Goal: Task Accomplishment & Management: Manage account settings

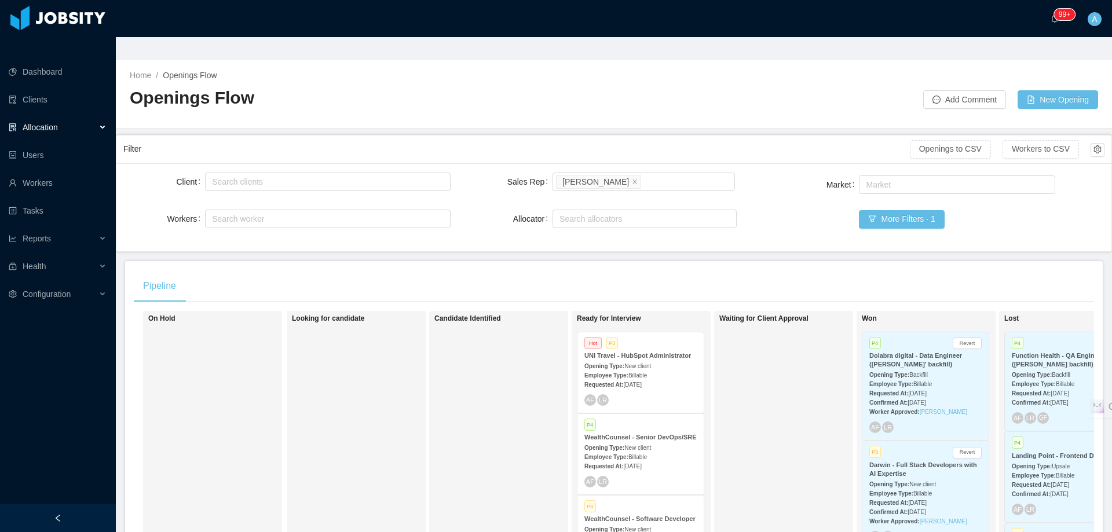
click at [662, 88] on div "Home / Openings Flow / Openings Flow Add Comment New Opening" at bounding box center [614, 94] width 996 height 69
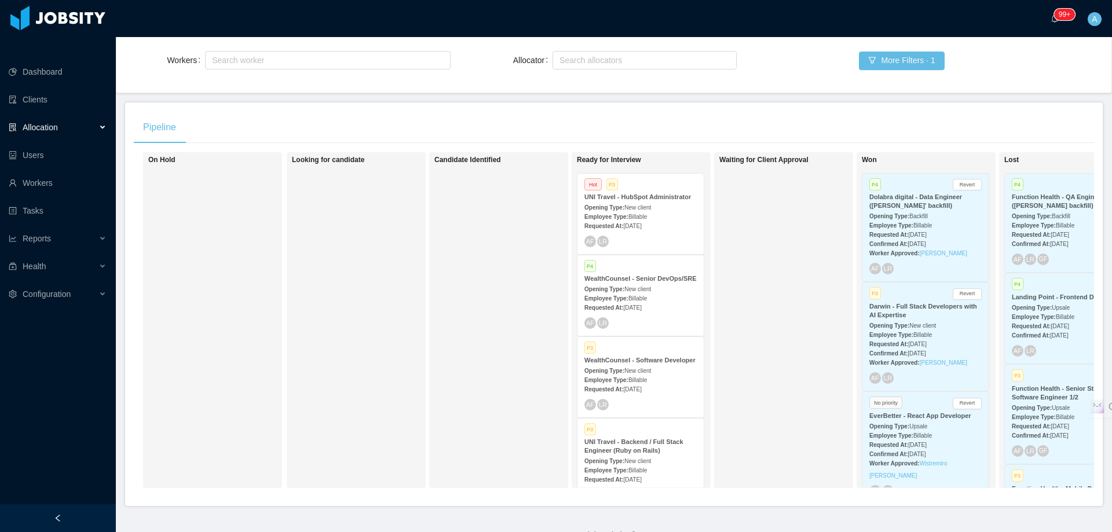
click at [676, 219] on div "Requested At: [DATE]" at bounding box center [640, 225] width 112 height 12
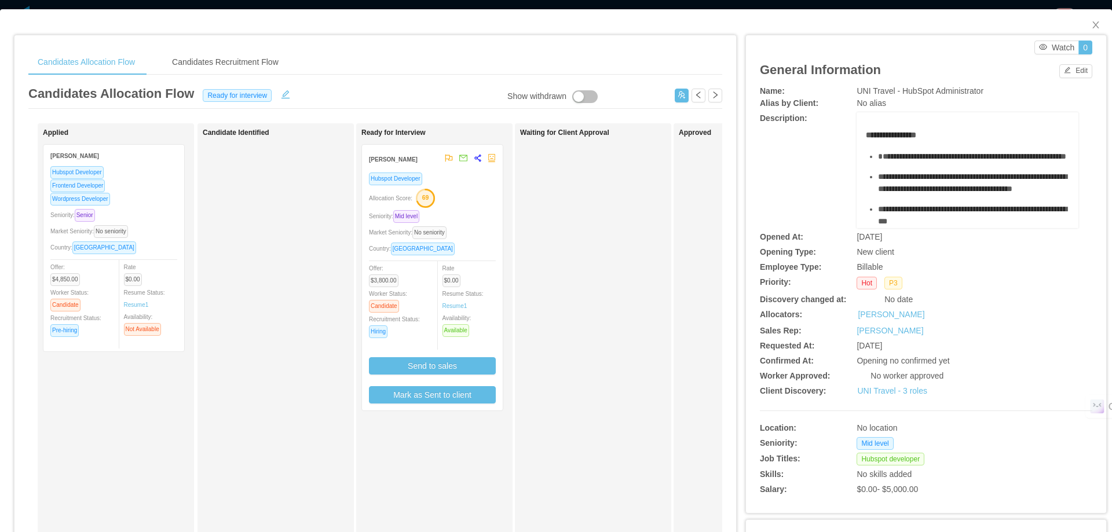
click at [473, 231] on div "Market Seniority: No seniority" at bounding box center [432, 232] width 127 height 13
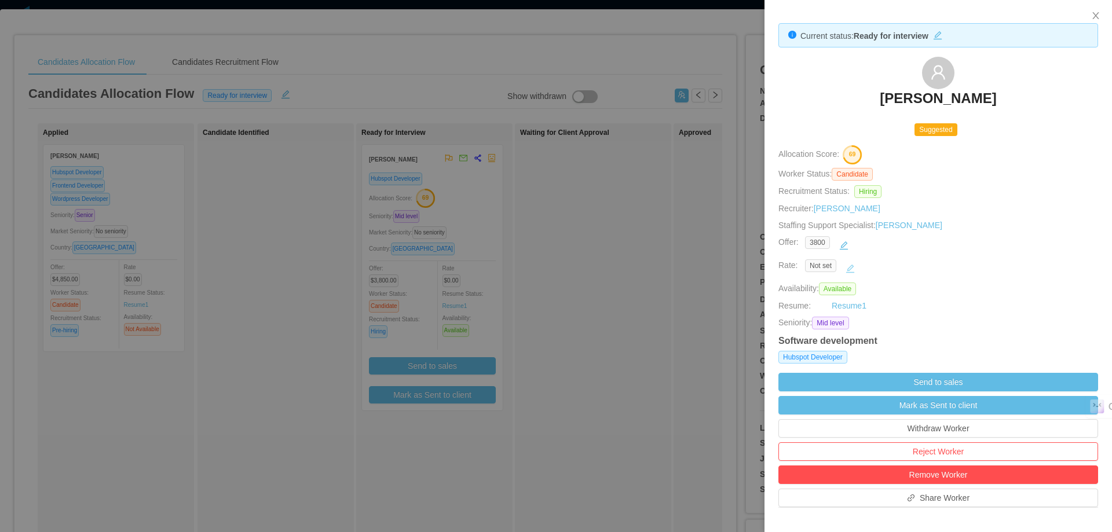
click at [850, 263] on button "button" at bounding box center [850, 268] width 19 height 19
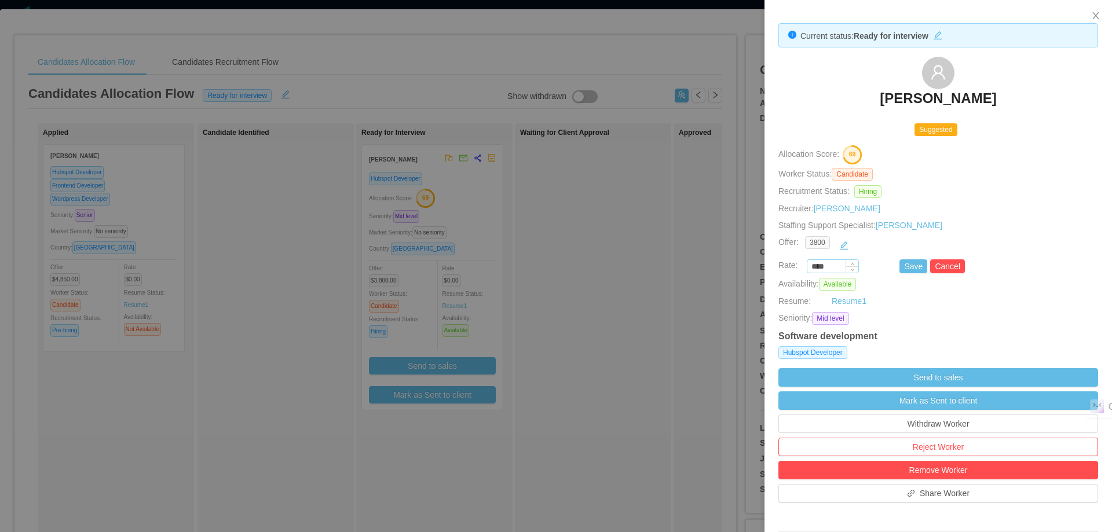
click at [835, 266] on input "****" at bounding box center [832, 267] width 51 height 13
type input "*******"
click at [909, 269] on button "Save" at bounding box center [913, 266] width 28 height 14
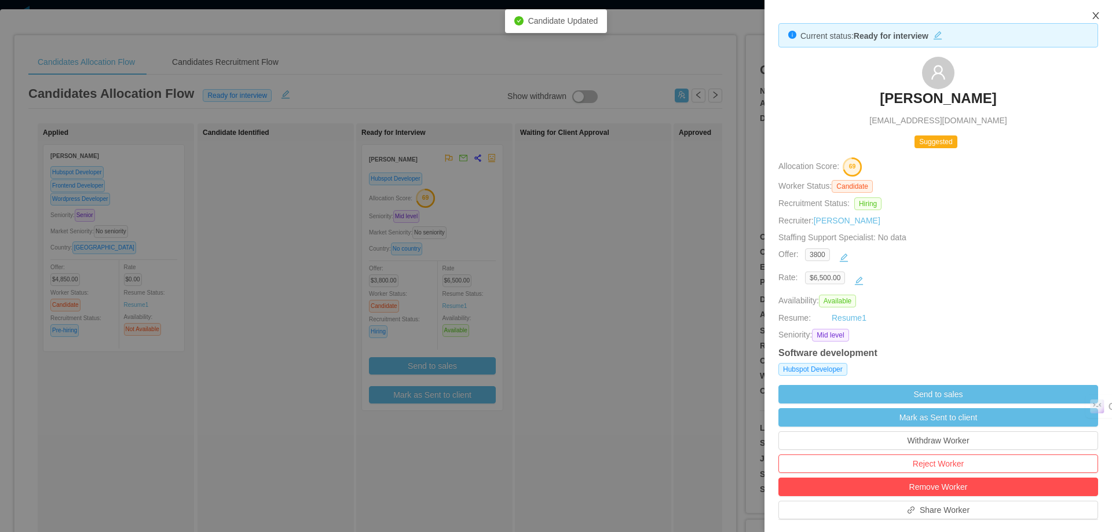
click at [1093, 16] on icon "icon: close" at bounding box center [1095, 15] width 9 height 9
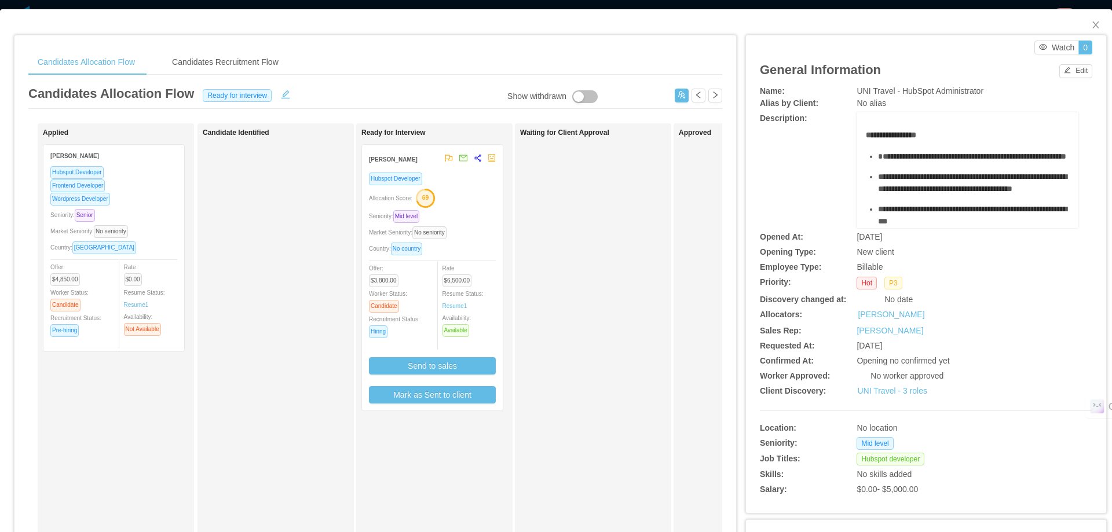
click at [488, 195] on div "Allocation Score: 69" at bounding box center [432, 197] width 127 height 19
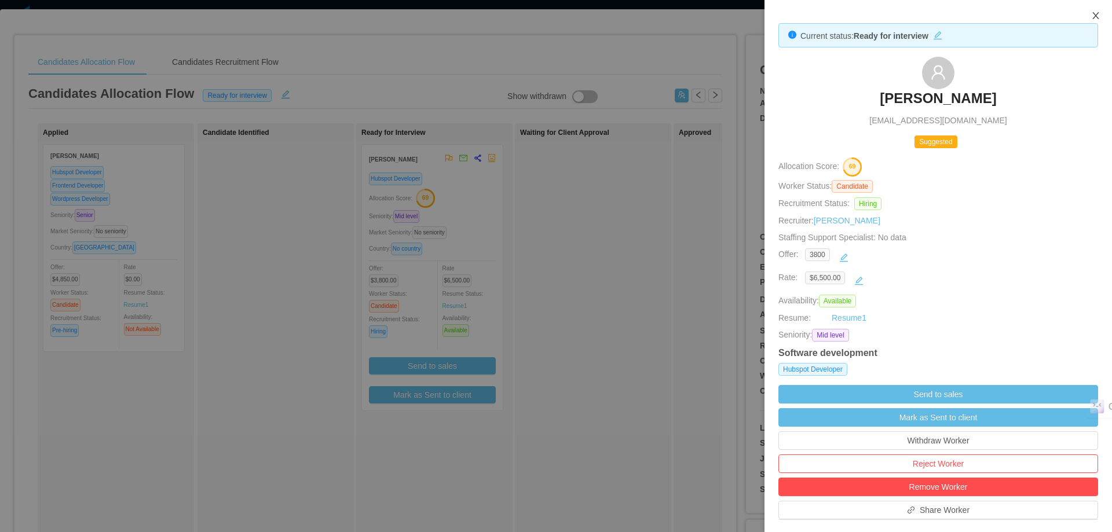
drag, startPoint x: 1095, startPoint y: 12, endPoint x: 598, endPoint y: 177, distance: 523.7
click at [1095, 12] on icon "icon: close" at bounding box center [1095, 15] width 9 height 9
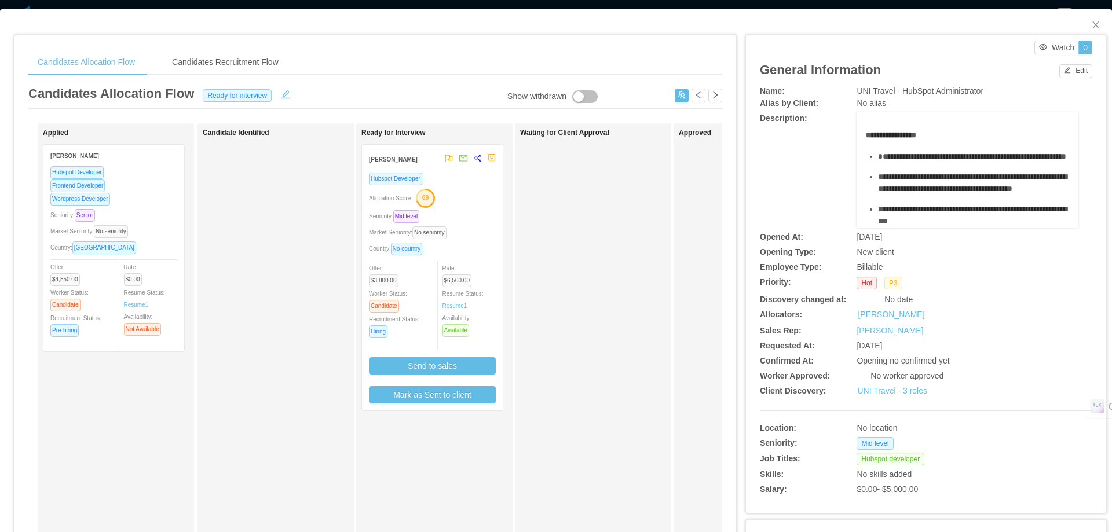
click at [480, 158] on icon "share-alt" at bounding box center [478, 158] width 8 height 8
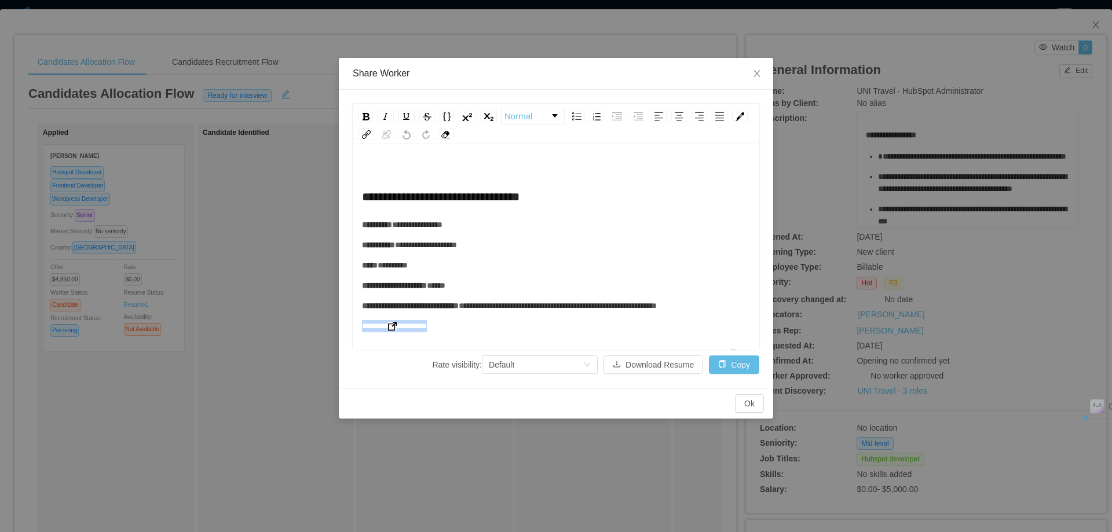
drag, startPoint x: 456, startPoint y: 326, endPoint x: 362, endPoint y: 327, distance: 93.2
click at [362, 327] on div "**********" at bounding box center [556, 326] width 389 height 12
copy span "**********"
click at [761, 74] on icon "icon: close" at bounding box center [756, 73] width 9 height 9
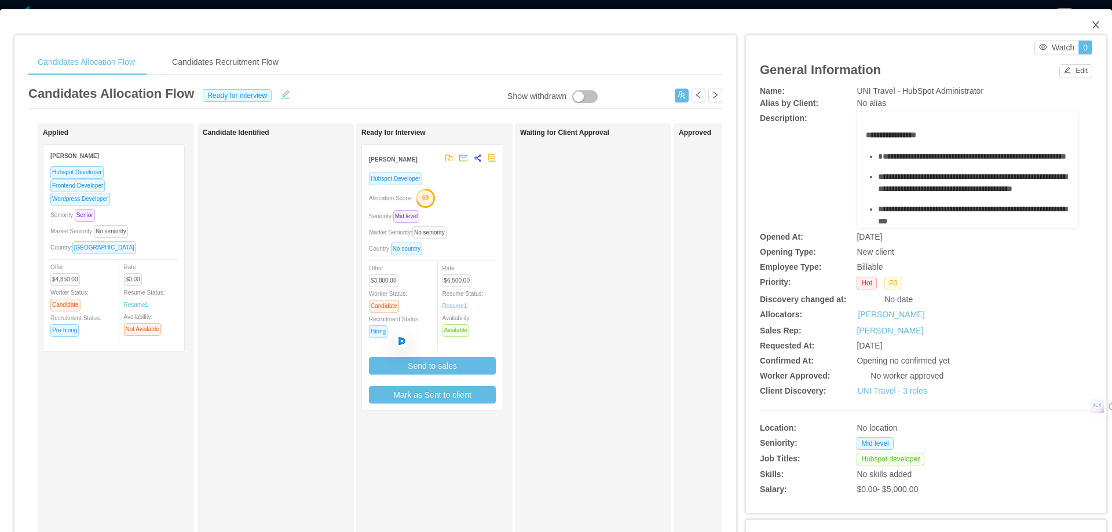
drag, startPoint x: 1084, startPoint y: 29, endPoint x: 484, endPoint y: 4, distance: 601.0
click at [1091, 29] on icon "icon: close" at bounding box center [1095, 24] width 9 height 9
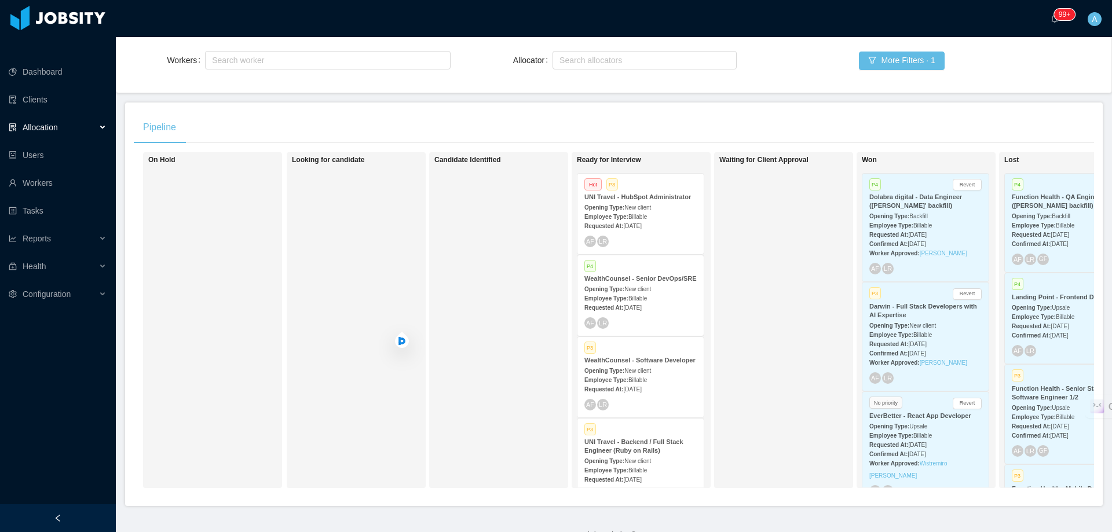
click at [664, 219] on div "Requested At: [DATE]" at bounding box center [640, 225] width 112 height 12
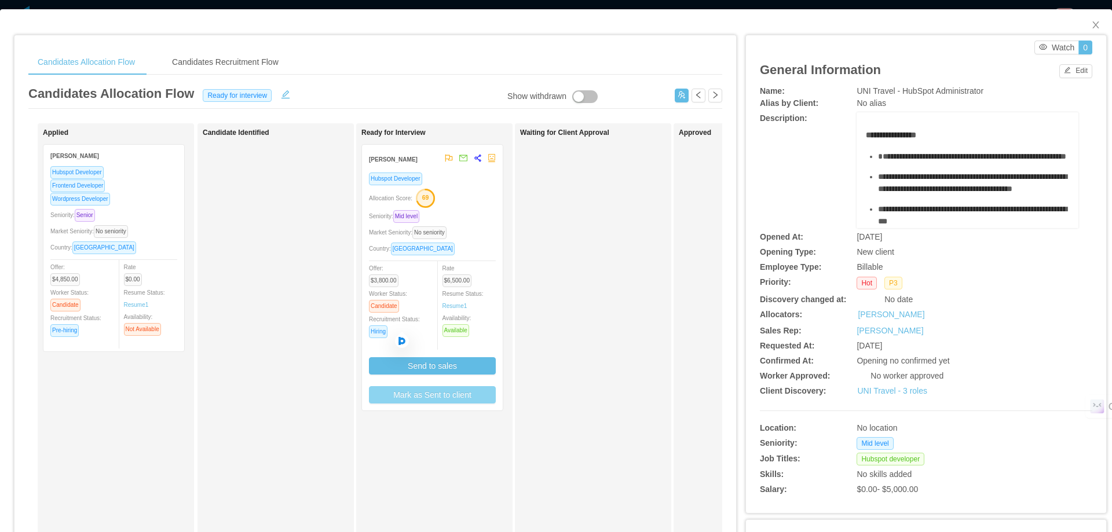
click at [461, 397] on button "Mark as Sent to client" at bounding box center [432, 394] width 127 height 17
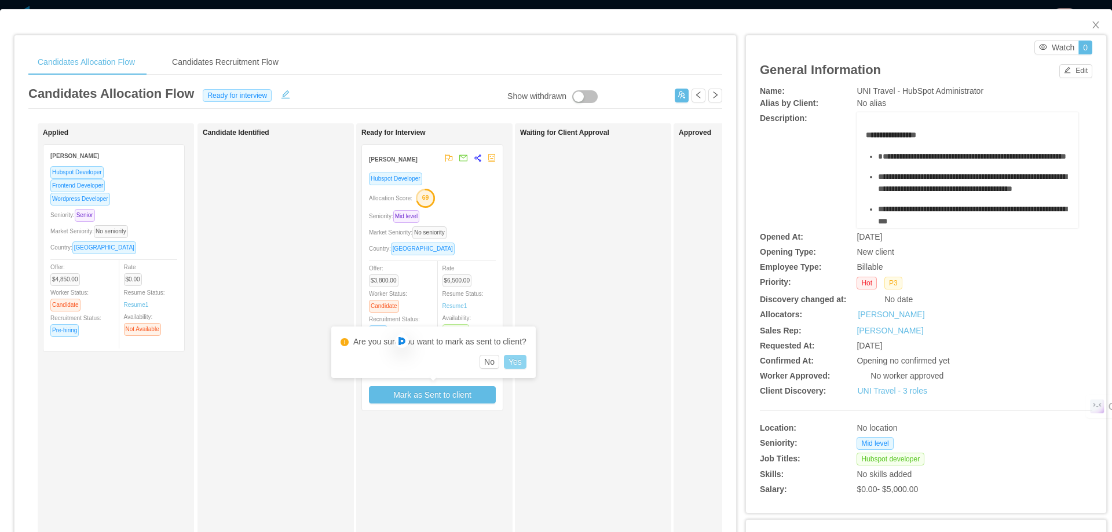
click at [506, 358] on button "Yes" at bounding box center [515, 362] width 23 height 14
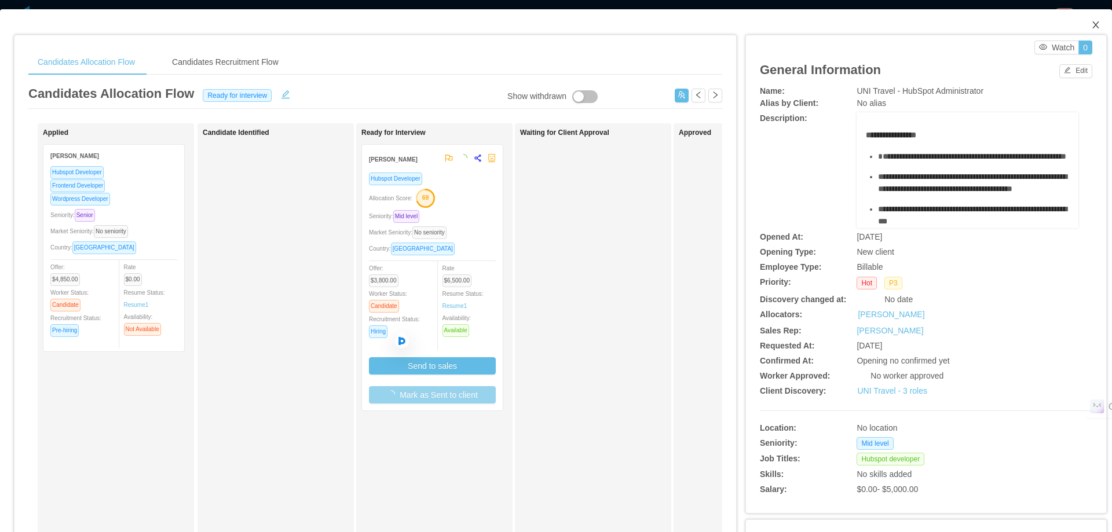
click at [1091, 23] on icon "icon: close" at bounding box center [1095, 24] width 9 height 9
